Goal: Information Seeking & Learning: Find specific page/section

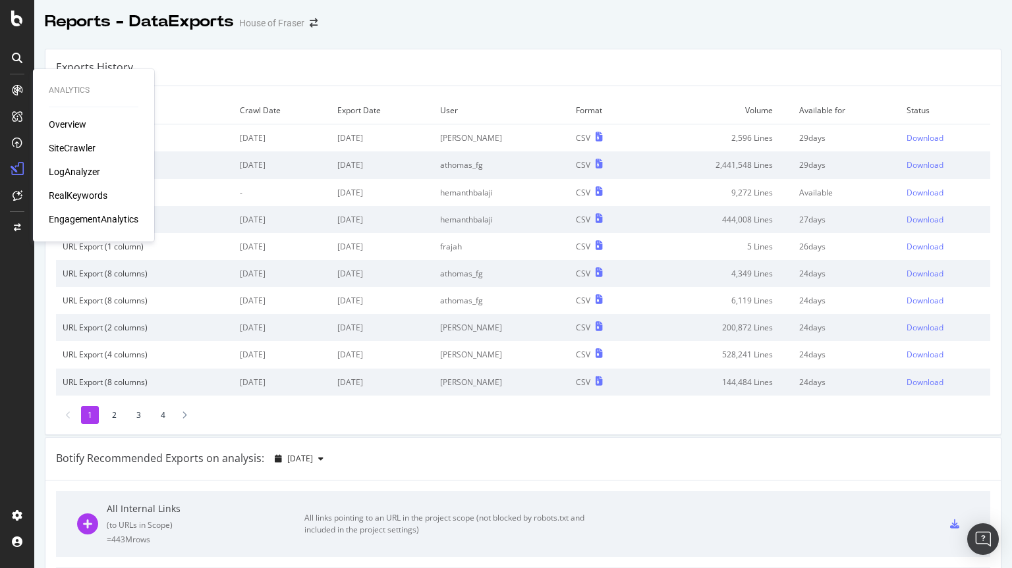
click at [89, 140] on div "Overview SiteCrawler LogAnalyzer RealKeywords EngagementAnalytics" at bounding box center [94, 172] width 90 height 108
click at [81, 145] on div "SiteCrawler" at bounding box center [72, 148] width 47 height 13
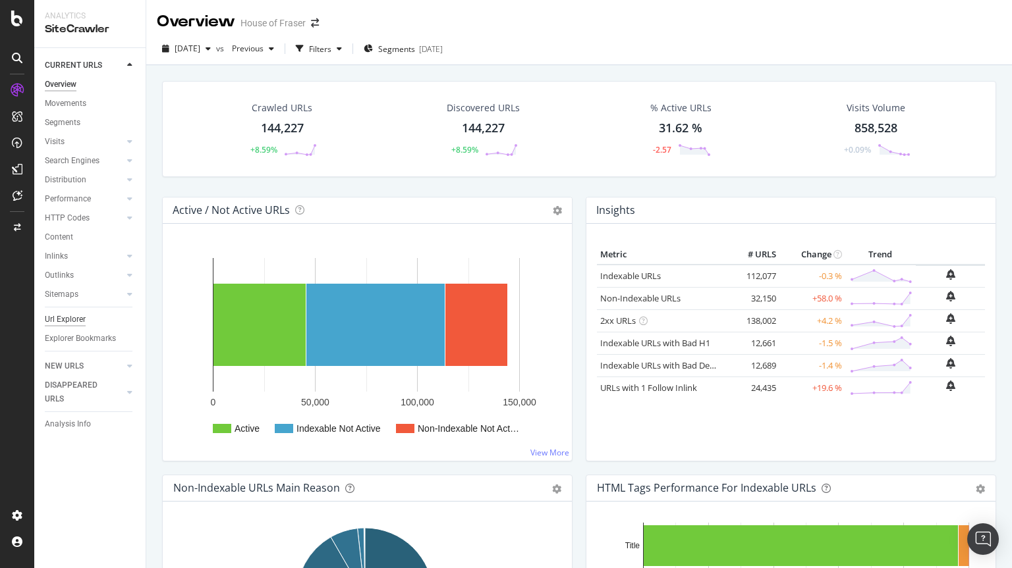
click at [59, 321] on div "Url Explorer" at bounding box center [65, 320] width 41 height 14
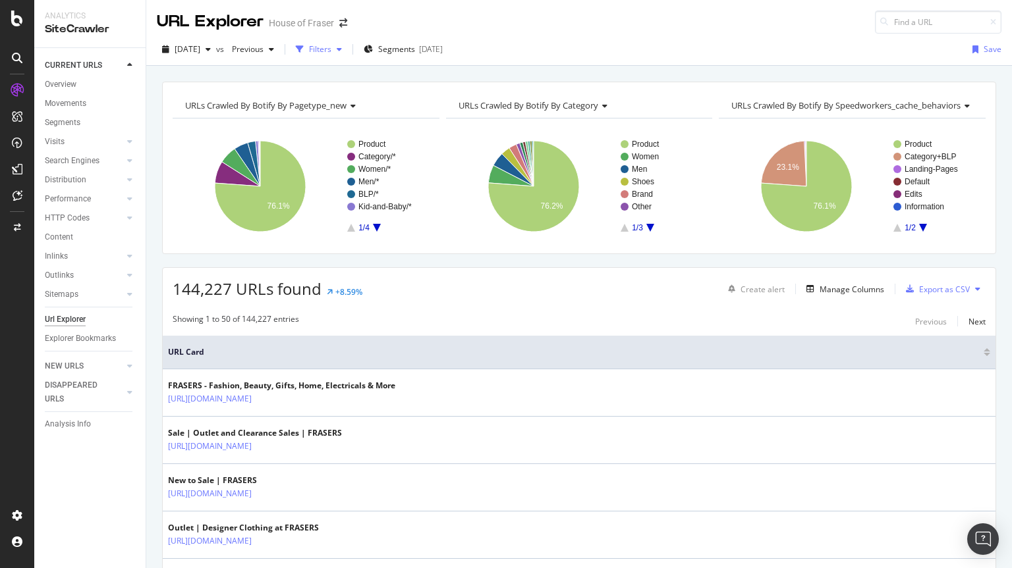
click at [331, 53] on div "Filters" at bounding box center [320, 48] width 22 height 11
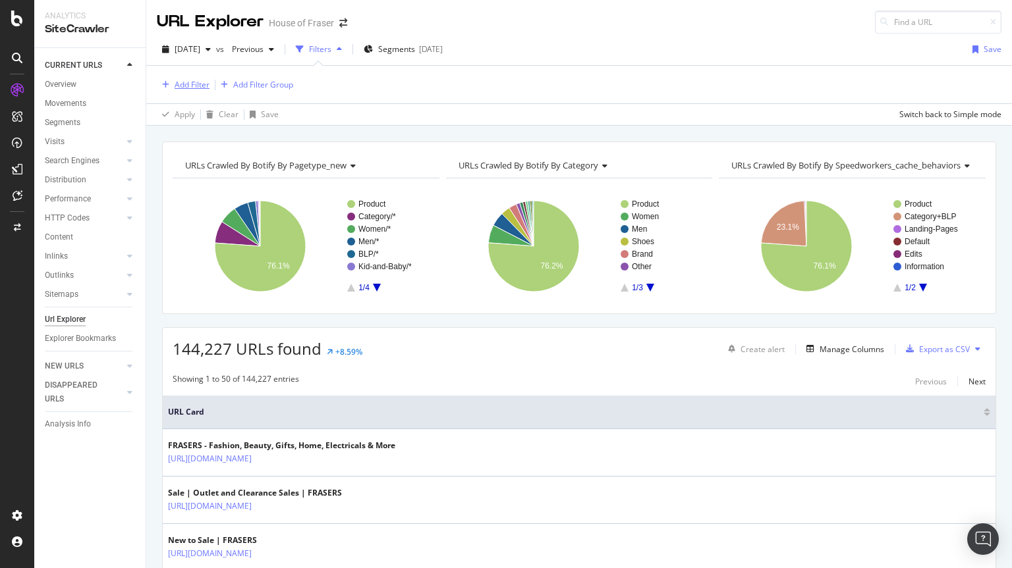
click at [191, 77] on button "Add Filter" at bounding box center [183, 85] width 53 height 16
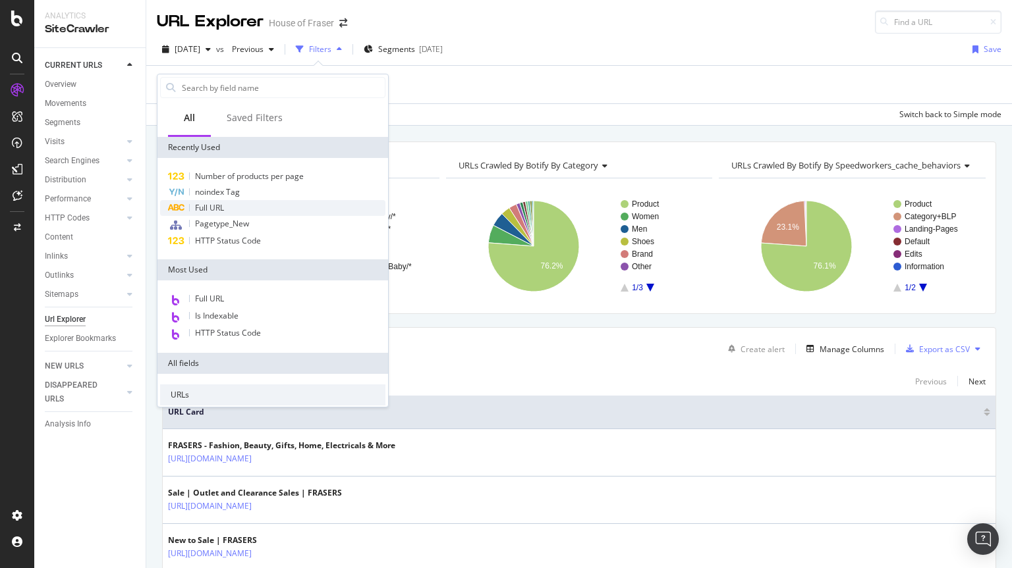
click at [205, 209] on span "Full URL" at bounding box center [209, 207] width 29 height 11
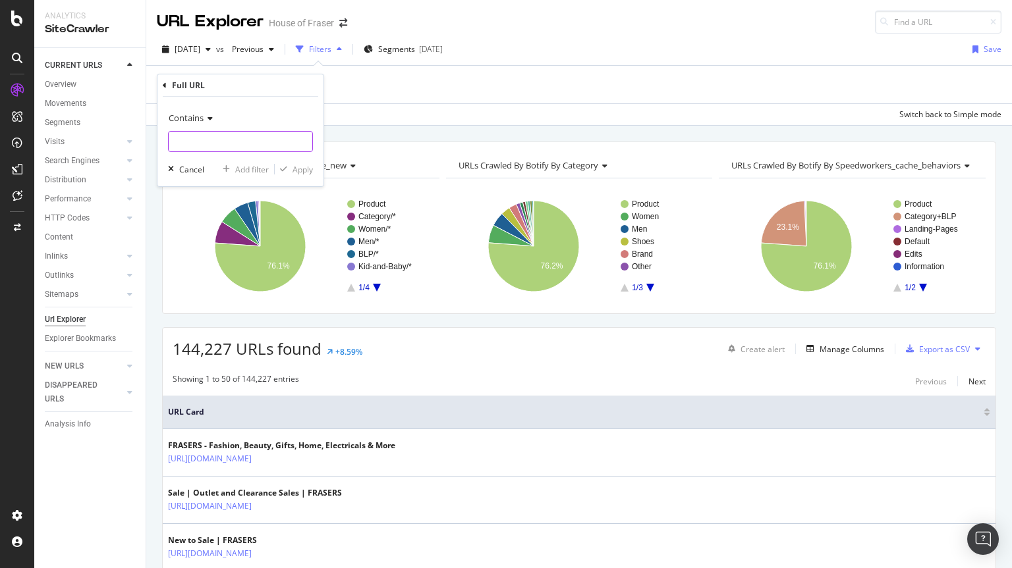
click at [194, 135] on input "text" at bounding box center [241, 141] width 144 height 21
paste input "/sports/fitness-and-training/gym-accessorie"
type input "/sports/fitness-and-training/gym-accessorie"
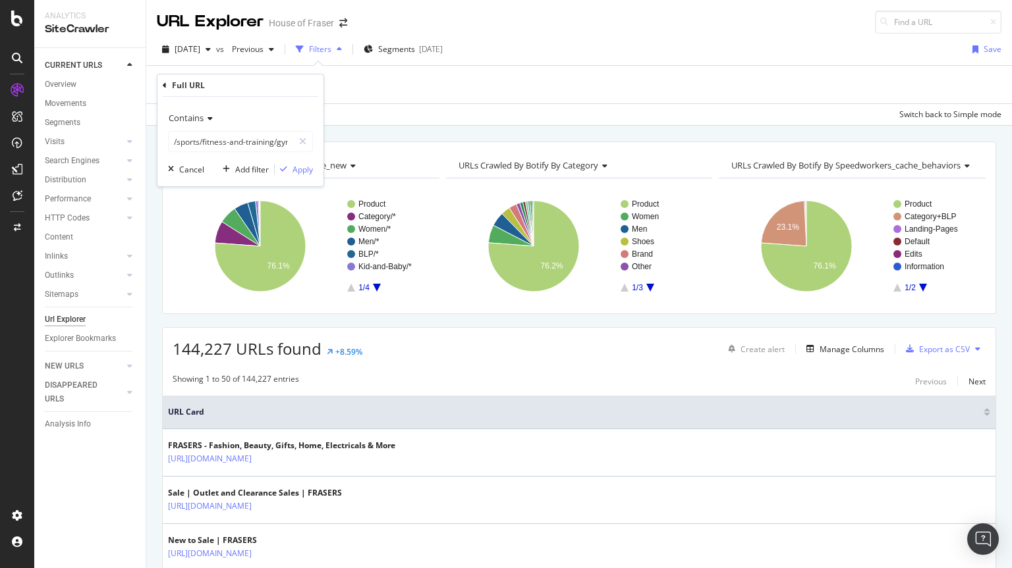
click at [194, 122] on span "Contains" at bounding box center [186, 118] width 35 height 12
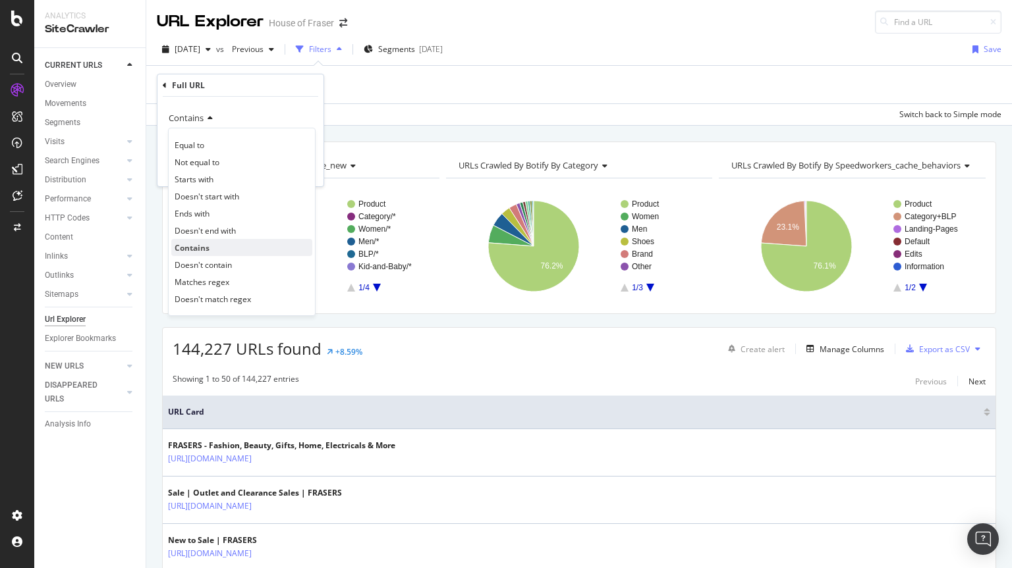
click at [196, 245] on span "Contains" at bounding box center [192, 247] width 35 height 11
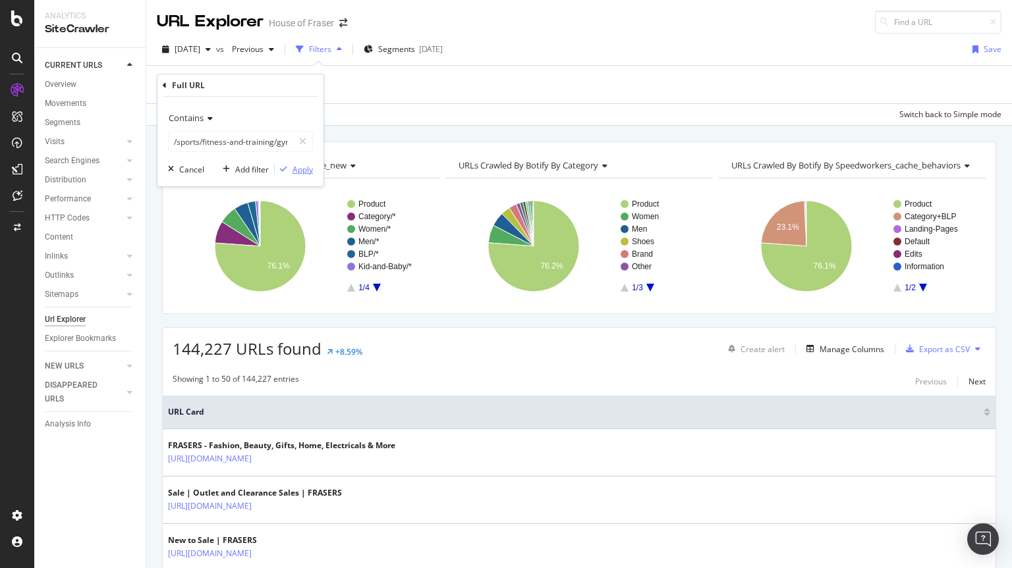
click at [302, 165] on div "Apply" at bounding box center [302, 169] width 20 height 11
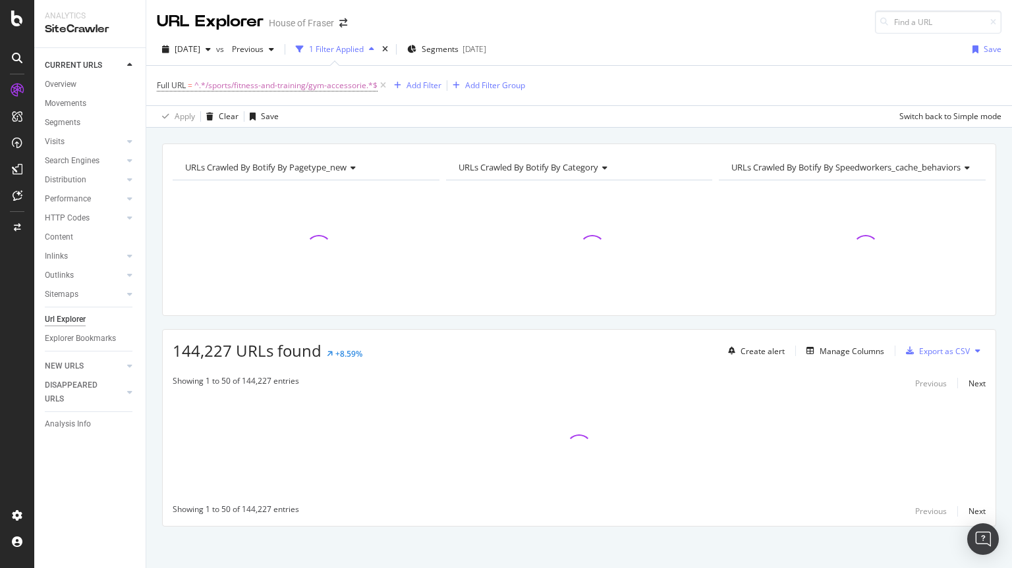
click at [364, 49] on div "1 Filter Applied" at bounding box center [336, 48] width 55 height 11
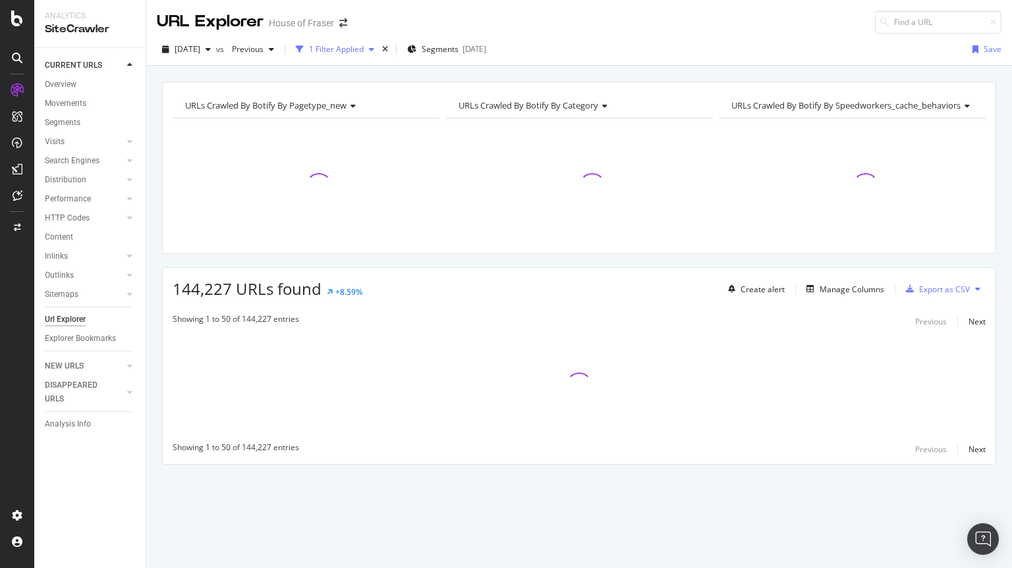
click at [364, 49] on div "1 Filter Applied" at bounding box center [336, 48] width 55 height 11
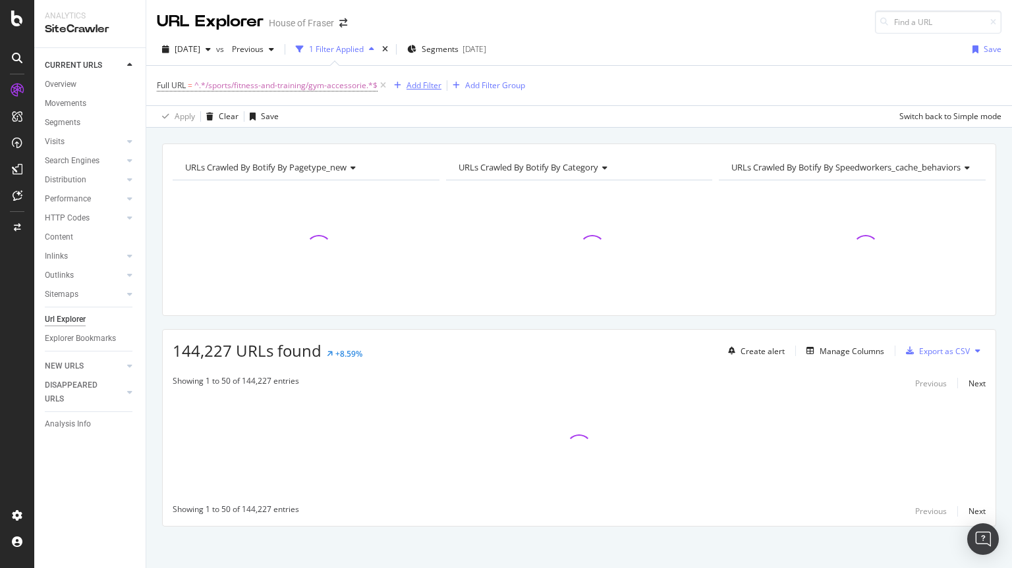
click at [421, 79] on div "Add Filter" at bounding box center [415, 85] width 53 height 14
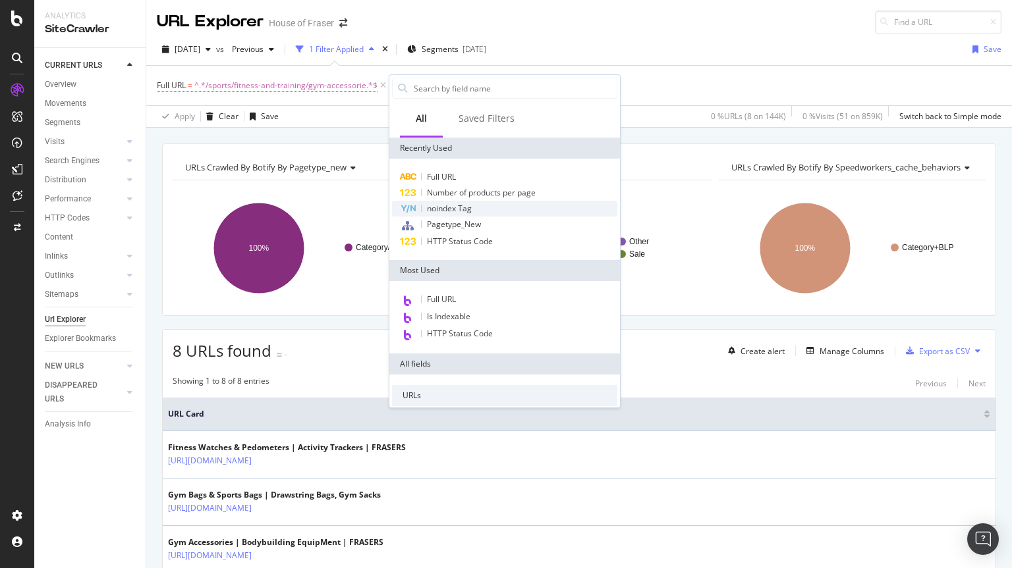
click at [442, 207] on span "noindex Tag" at bounding box center [449, 208] width 45 height 11
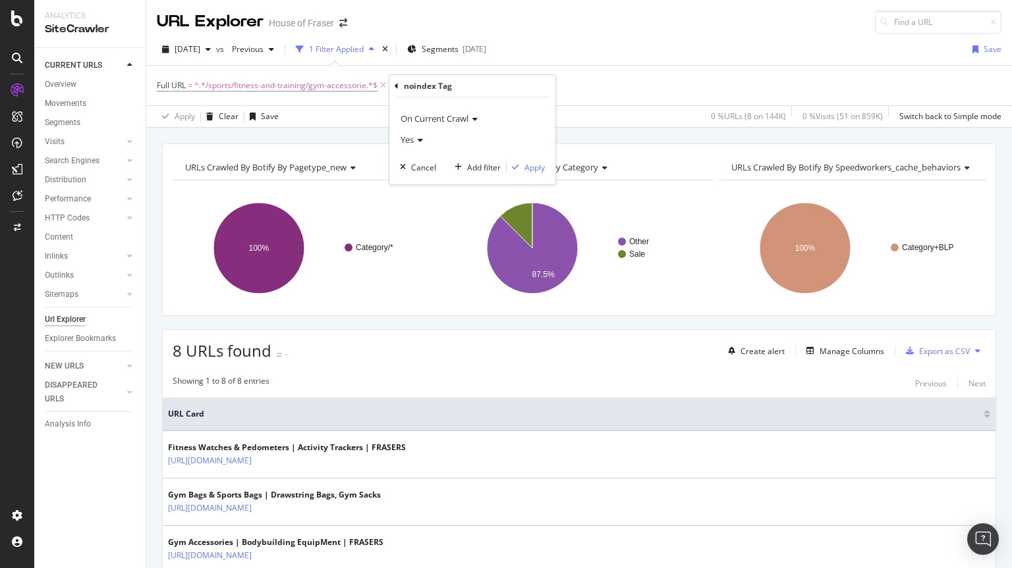
click at [643, 83] on div "Full URL = ^.*/sports/fitness-and-training/gym-accessorie.*$ Add Filter Add Fil…" at bounding box center [579, 86] width 844 height 40
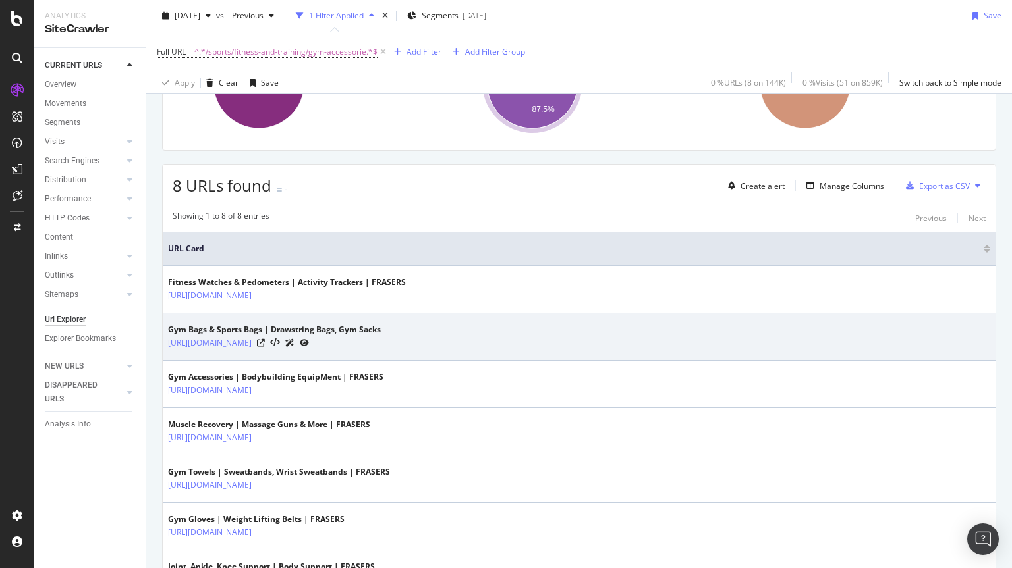
scroll to position [318, 0]
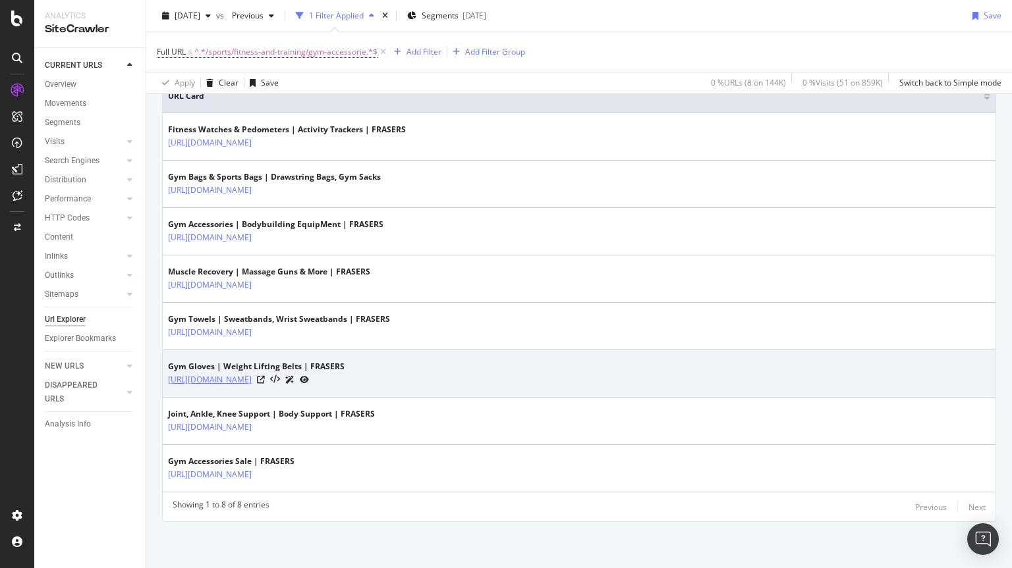
click at [252, 375] on link "[URL][DOMAIN_NAME]" at bounding box center [210, 379] width 84 height 13
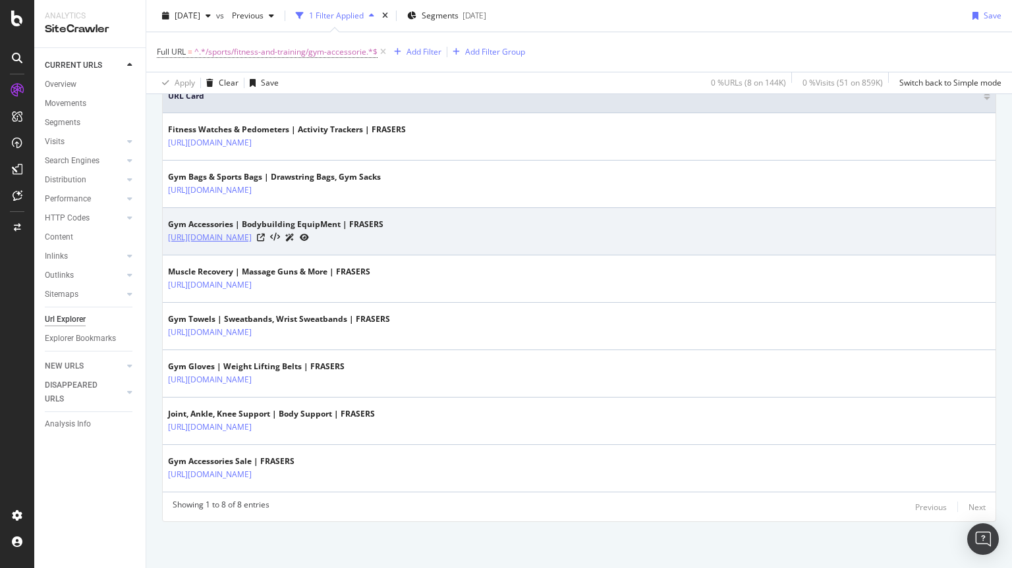
drag, startPoint x: 456, startPoint y: 251, endPoint x: 290, endPoint y: 232, distance: 167.0
click at [290, 232] on td "Gym Accessories | Bodybuilding EquipMent | FRASERS [URL][DOMAIN_NAME]" at bounding box center [579, 231] width 832 height 47
copy tbody "/sports/fitness-and-training/gym-accessories"
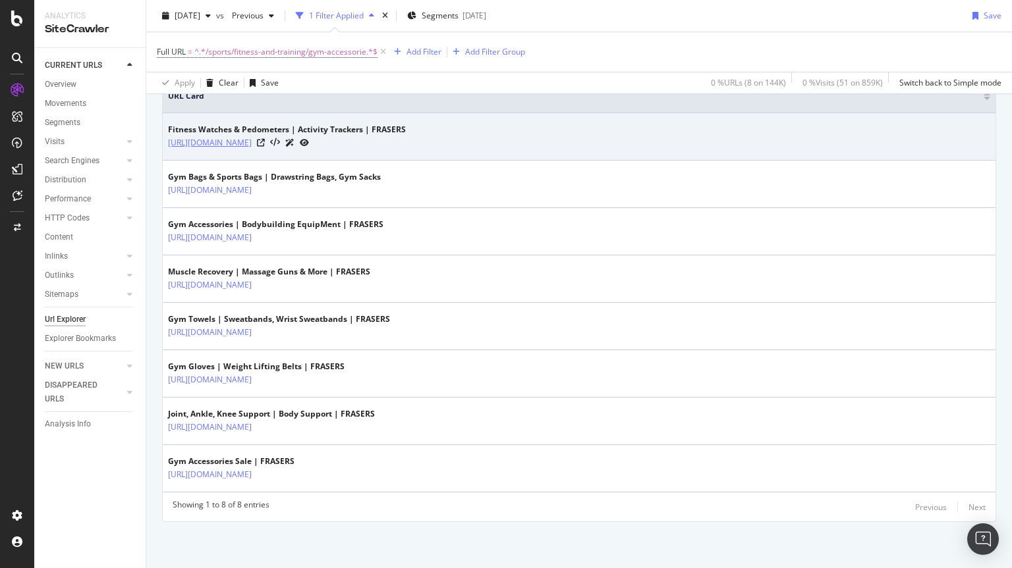
drag, startPoint x: 576, startPoint y: 150, endPoint x: 289, endPoint y: 148, distance: 287.2
click at [289, 148] on td "Fitness Watches & Pedometers | Activity Trackers | FRASERS [URL][DOMAIN_NAME]" at bounding box center [579, 136] width 832 height 47
copy link "/sports/fitness-and-training/gym-accessories/fitness-watches-and-pedometers"
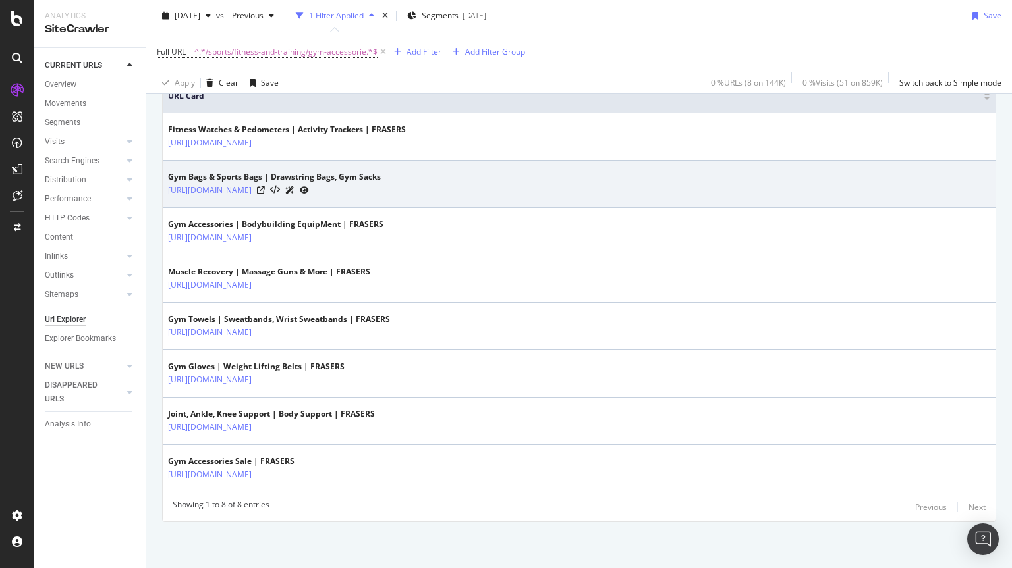
drag, startPoint x: 493, startPoint y: 198, endPoint x: 288, endPoint y: 200, distance: 204.8
click at [288, 200] on td "Gym Bags & Sports Bags | Drawstring Bags, Gym Sacks [URL][DOMAIN_NAME]" at bounding box center [579, 184] width 832 height 47
copy link "/sports/fitness-and-training/gym-accessories/gym-bags"
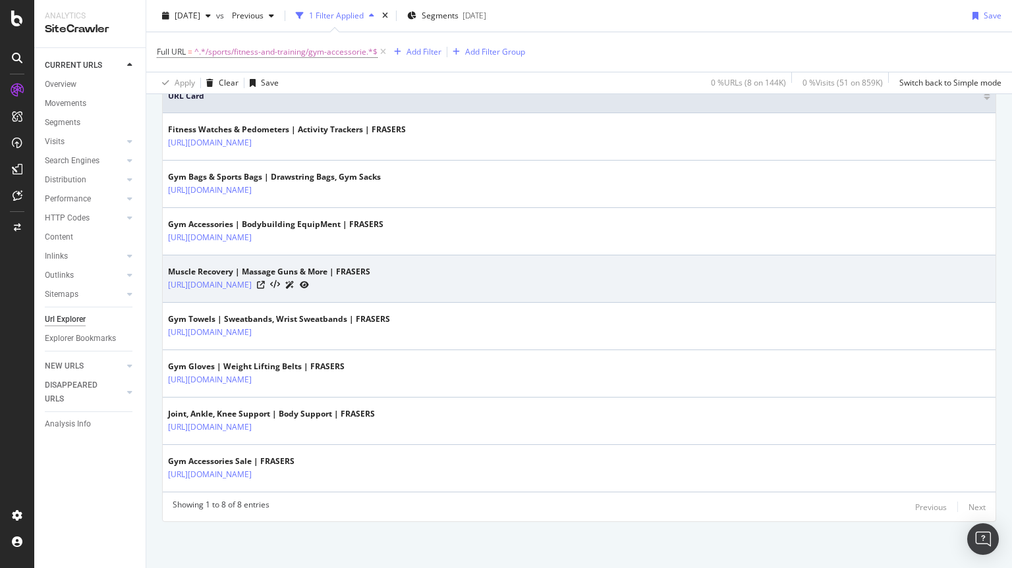
drag, startPoint x: 518, startPoint y: 298, endPoint x: 288, endPoint y: 294, distance: 229.2
click at [288, 294] on td "Muscle Recovery | Massage Guns & More | FRASERS [URL][DOMAIN_NAME]" at bounding box center [579, 279] width 832 height 47
copy link "/sports/fitness-and-training/gym-accessories/muscle-recovery"
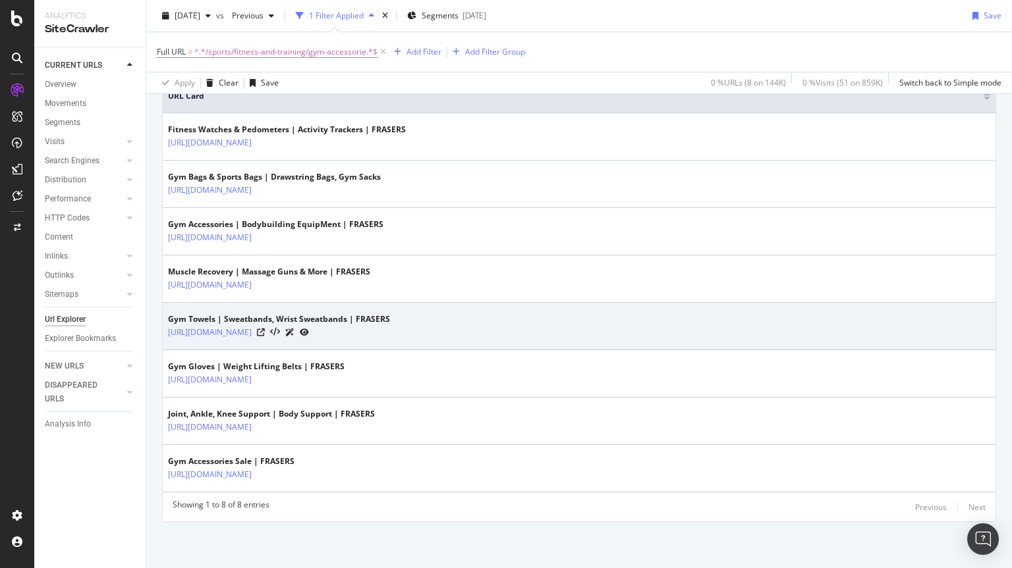
drag, startPoint x: 564, startPoint y: 348, endPoint x: 292, endPoint y: 346, distance: 272.0
click at [288, 339] on td "Gym Towels | Sweatbands, Wrist Sweatbands | FRASERS [URL][DOMAIN_NAME]" at bounding box center [579, 326] width 832 height 47
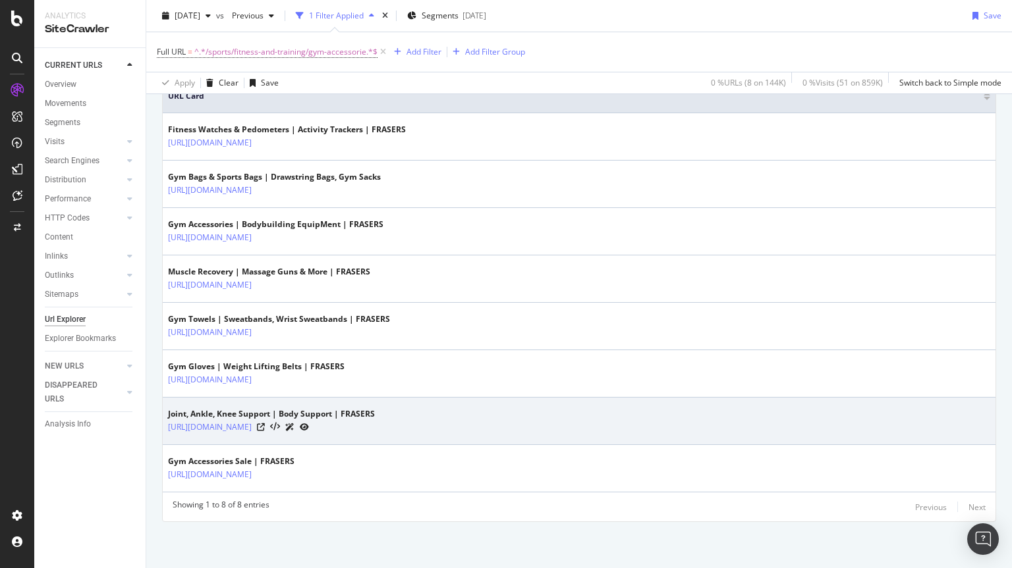
copy tbody "/sports/fitness-and-training/gym-accessories/sweatbands-and-gym-towels"
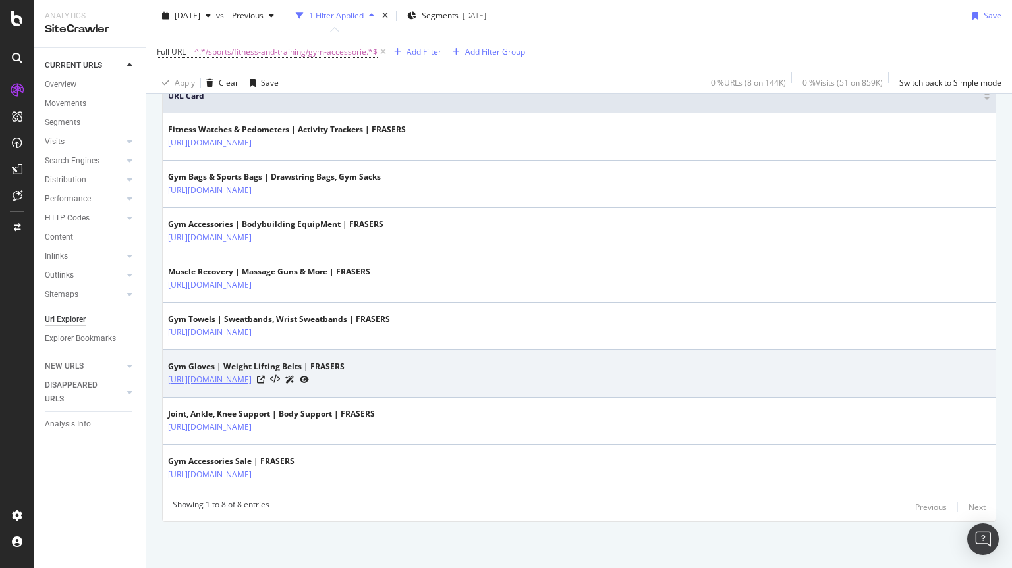
drag, startPoint x: 584, startPoint y: 389, endPoint x: 289, endPoint y: 381, distance: 294.5
click at [289, 381] on td "Gym Gloves | Weight Lifting Belts | FRASERS [URL][DOMAIN_NAME]" at bounding box center [579, 373] width 832 height 47
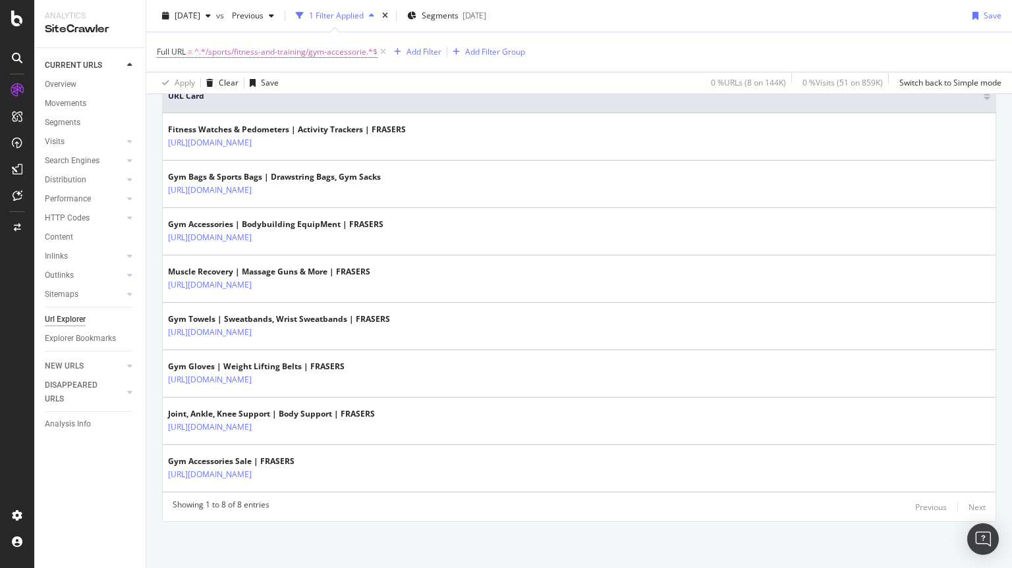
copy link "/sports/fitness-and-training/gym-accessories/gym-gloves-and-weight-lifting-belts"
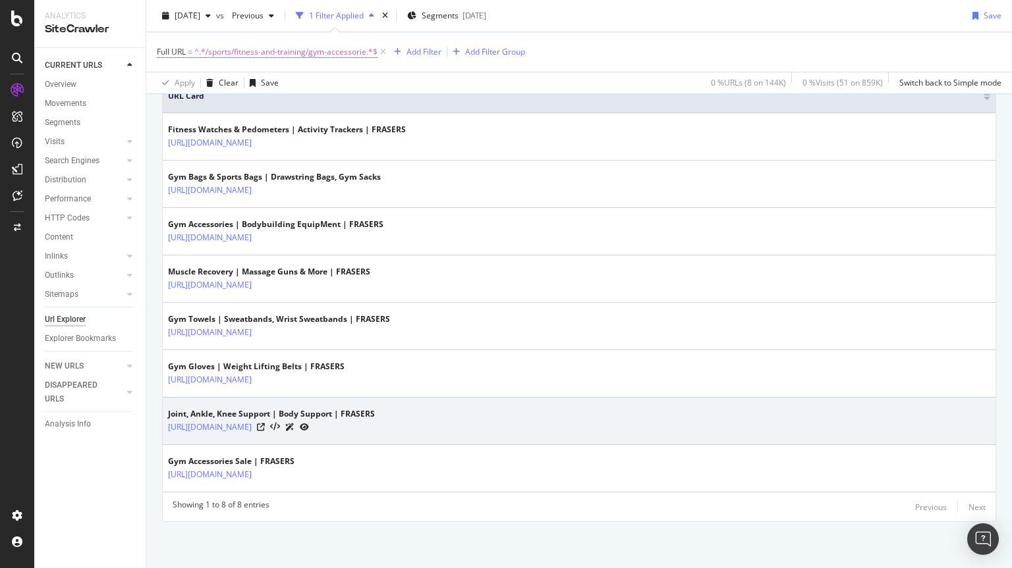
drag, startPoint x: 506, startPoint y: 432, endPoint x: 288, endPoint y: 436, distance: 217.4
click at [288, 436] on td "Joint, Ankle, Knee Support | Body Support | FRASERS [URL][DOMAIN_NAME]" at bounding box center [579, 421] width 832 height 47
copy link "/sports/fitness-and-training/gym-accessories/joint-support"
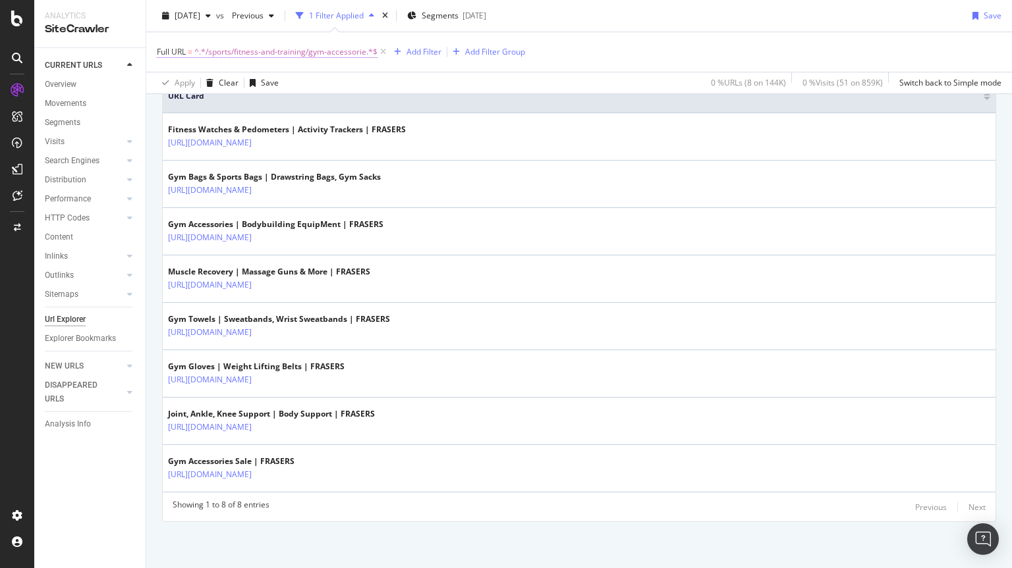
click at [259, 55] on span "^.*/sports/fitness-and-training/gym-accessorie.*$" at bounding box center [285, 52] width 183 height 18
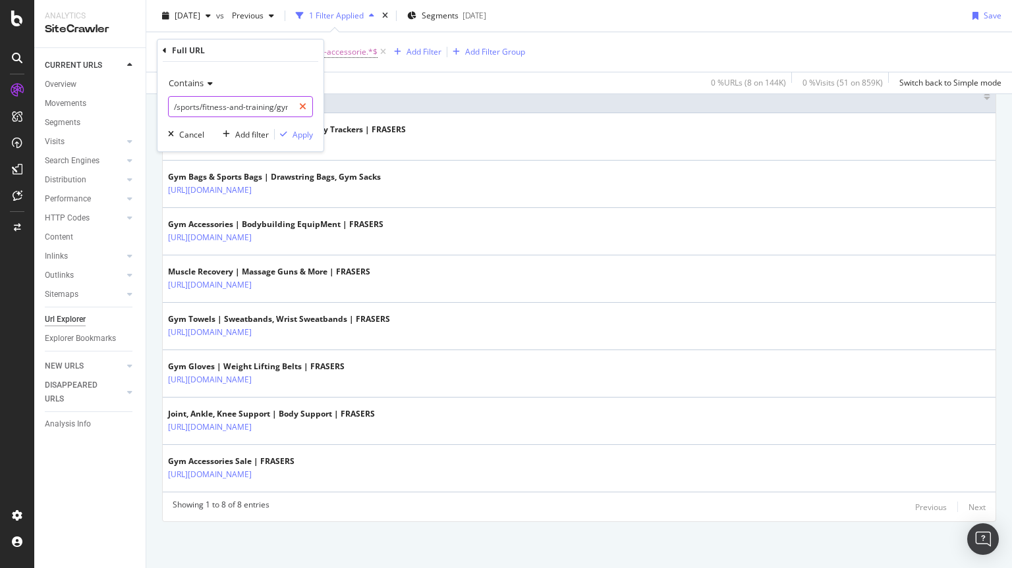
click at [302, 102] on icon at bounding box center [302, 106] width 7 height 9
click at [259, 100] on input "text" at bounding box center [241, 106] width 144 height 21
paste input "/women/knitwear"
type input "/women/knitwear"
click at [299, 133] on div "Apply" at bounding box center [302, 134] width 20 height 11
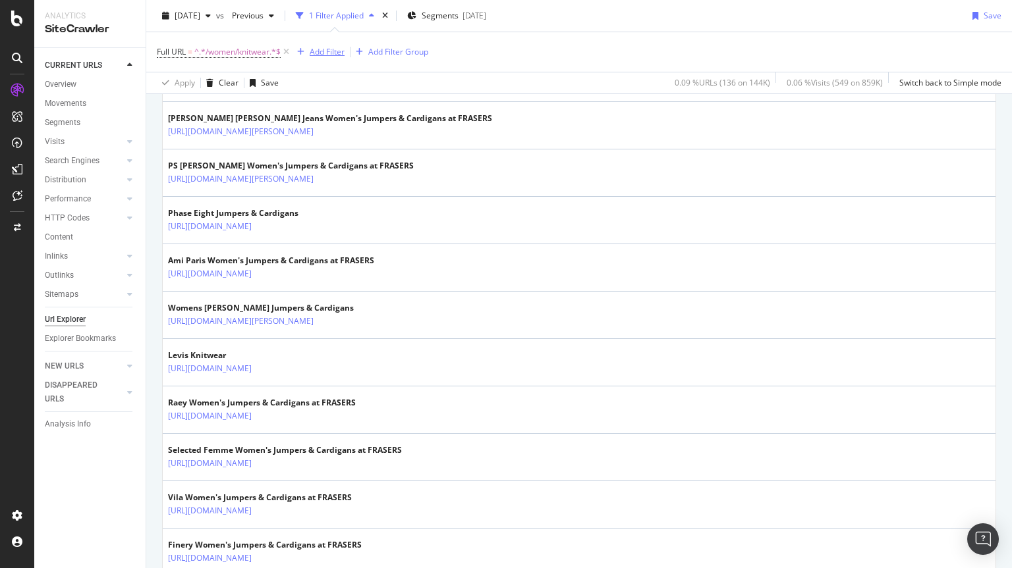
scroll to position [2036, 0]
click at [323, 48] on div "Add Filter" at bounding box center [327, 51] width 35 height 11
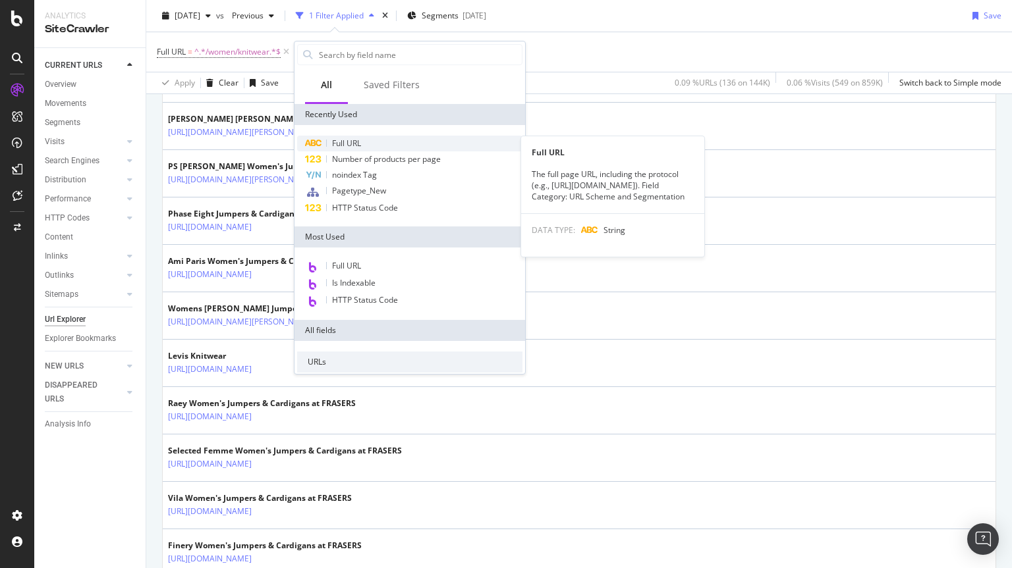
click at [340, 142] on span "Full URL" at bounding box center [346, 143] width 29 height 11
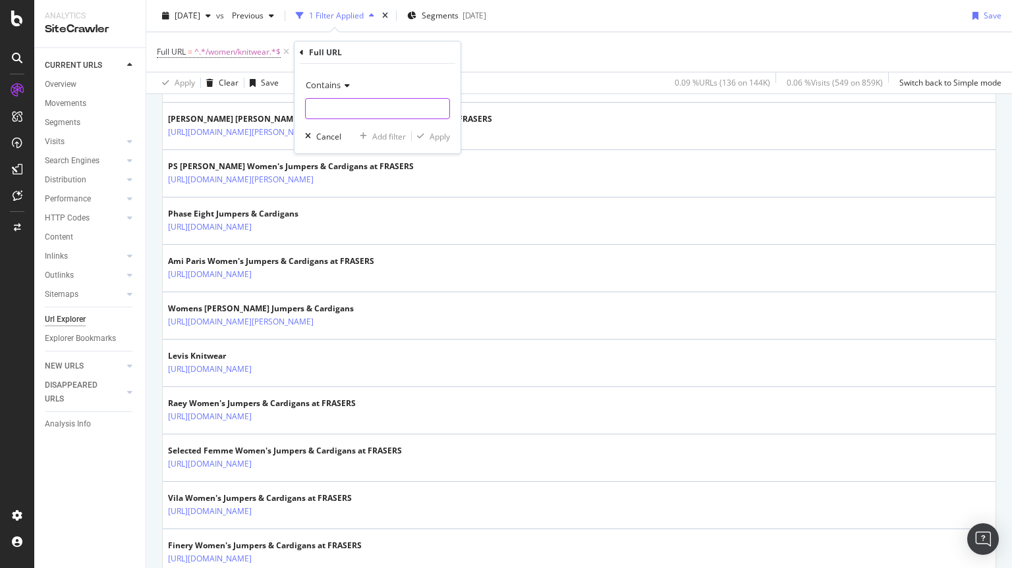
click at [348, 112] on input "text" at bounding box center [378, 108] width 144 height 21
type input "knit"
click at [451, 139] on div "Contains knit Cancel Add filter Apply" at bounding box center [377, 109] width 166 height 90
click at [435, 134] on div "Apply" at bounding box center [439, 136] width 20 height 11
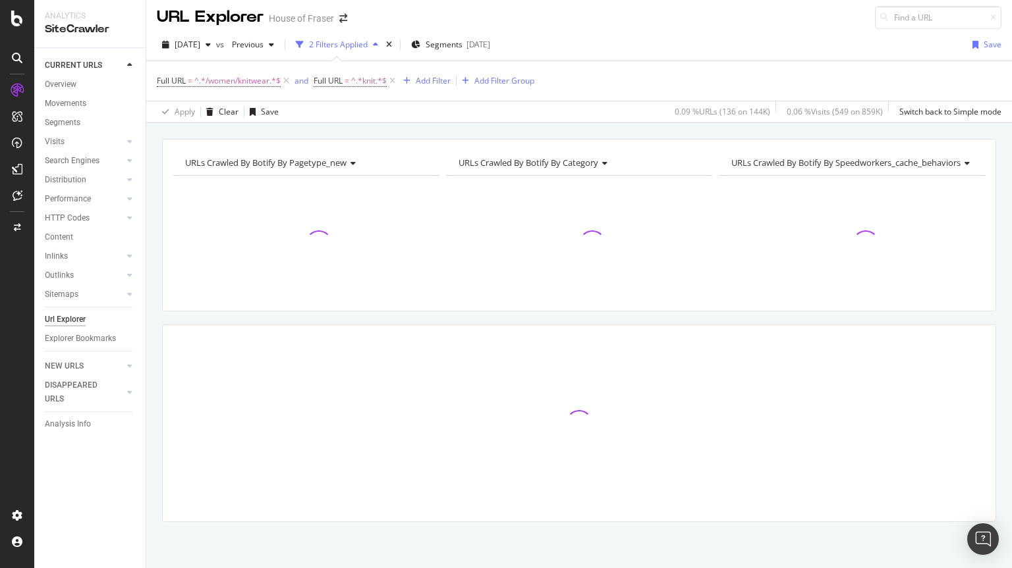
scroll to position [5, 0]
click at [367, 84] on span "^.*knit.*$" at bounding box center [369, 81] width 36 height 18
click at [333, 140] on input "knit" at bounding box center [389, 135] width 124 height 21
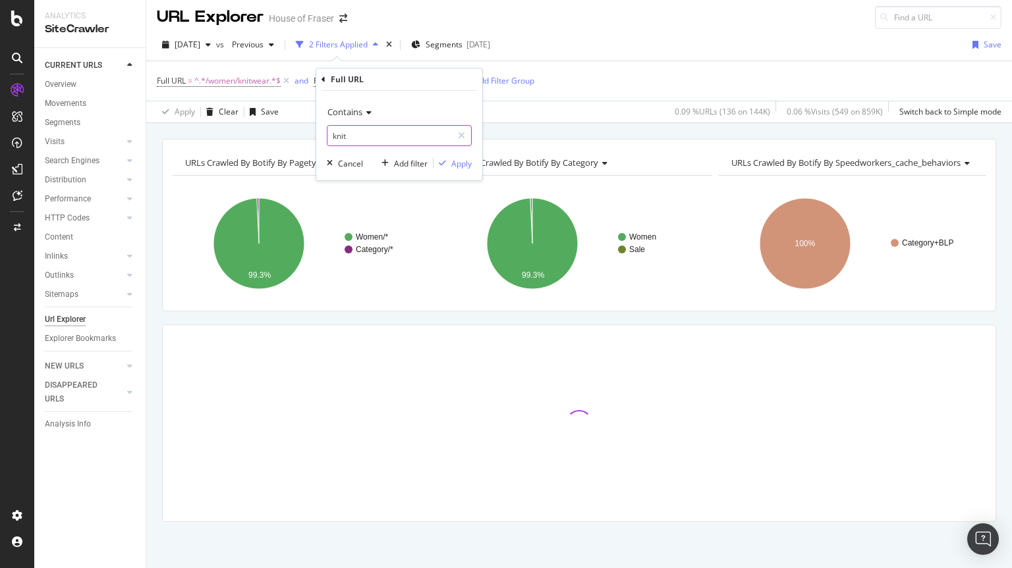
click at [333, 140] on input "knit" at bounding box center [389, 135] width 124 height 21
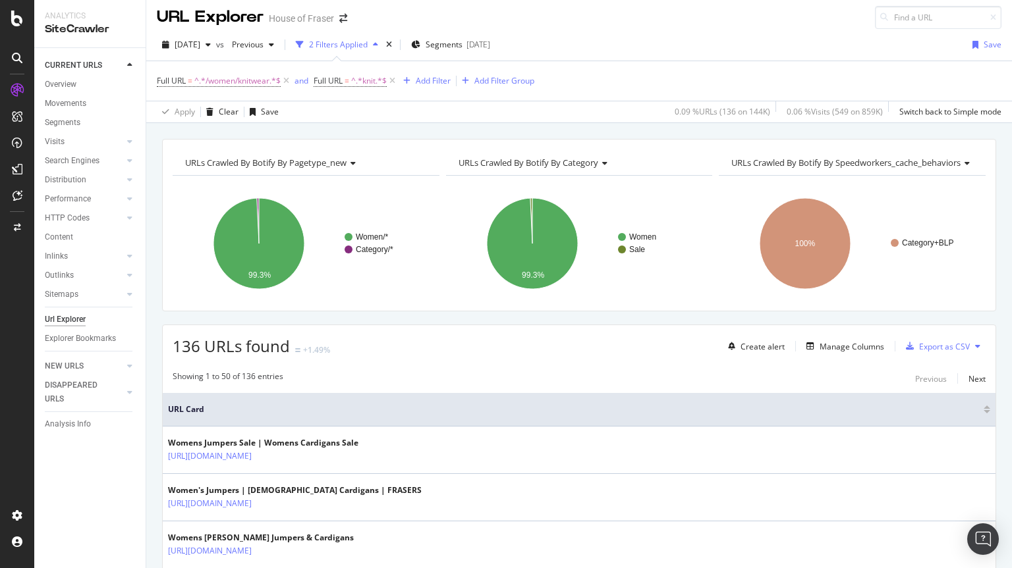
scroll to position [2036, 0]
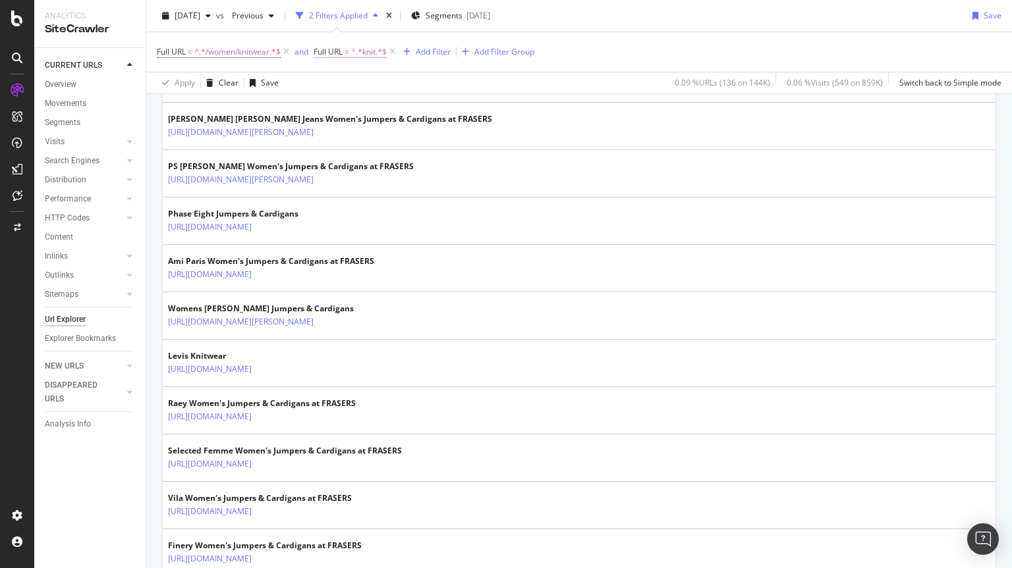
click at [371, 51] on span "^.*knit.*$" at bounding box center [369, 52] width 36 height 18
click at [333, 107] on input "knit" at bounding box center [389, 106] width 124 height 21
click at [333, 111] on input "knit" at bounding box center [389, 106] width 124 height 21
type input "-knit"
click at [442, 134] on icon "button" at bounding box center [442, 134] width 7 height 8
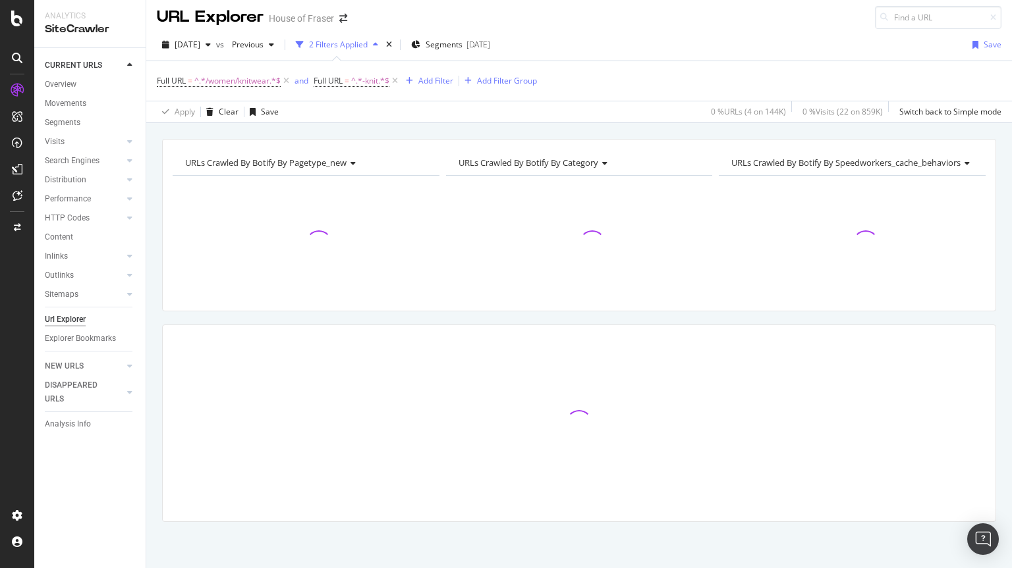
scroll to position [128, 0]
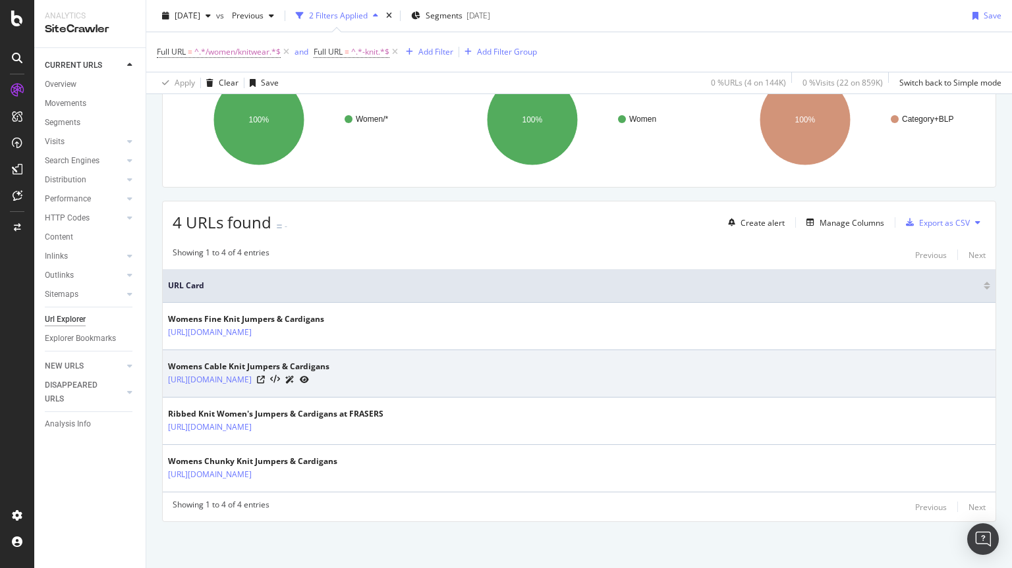
drag, startPoint x: 394, startPoint y: 386, endPoint x: 287, endPoint y: 388, distance: 106.7
click at [287, 388] on td "Womens Cable Knit Jumpers & Cardigans [URL][DOMAIN_NAME]" at bounding box center [579, 373] width 832 height 47
copy link "/women/knitwear/cable-knit"
